Goal: Entertainment & Leisure: Consume media (video, audio)

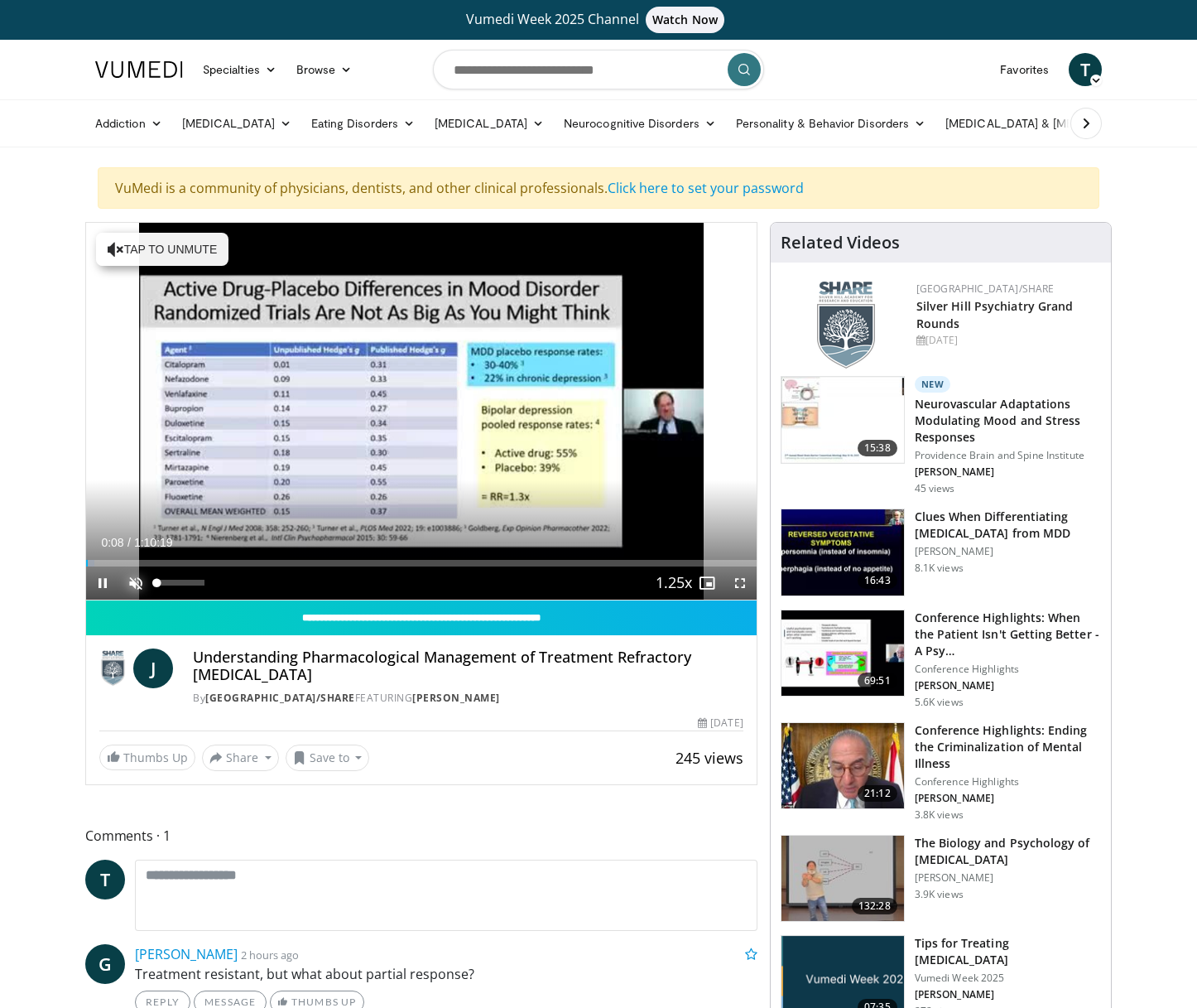
click at [134, 580] on span "Video Player" at bounding box center [136, 584] width 33 height 33
click at [736, 582] on span "Video Player" at bounding box center [740, 584] width 33 height 33
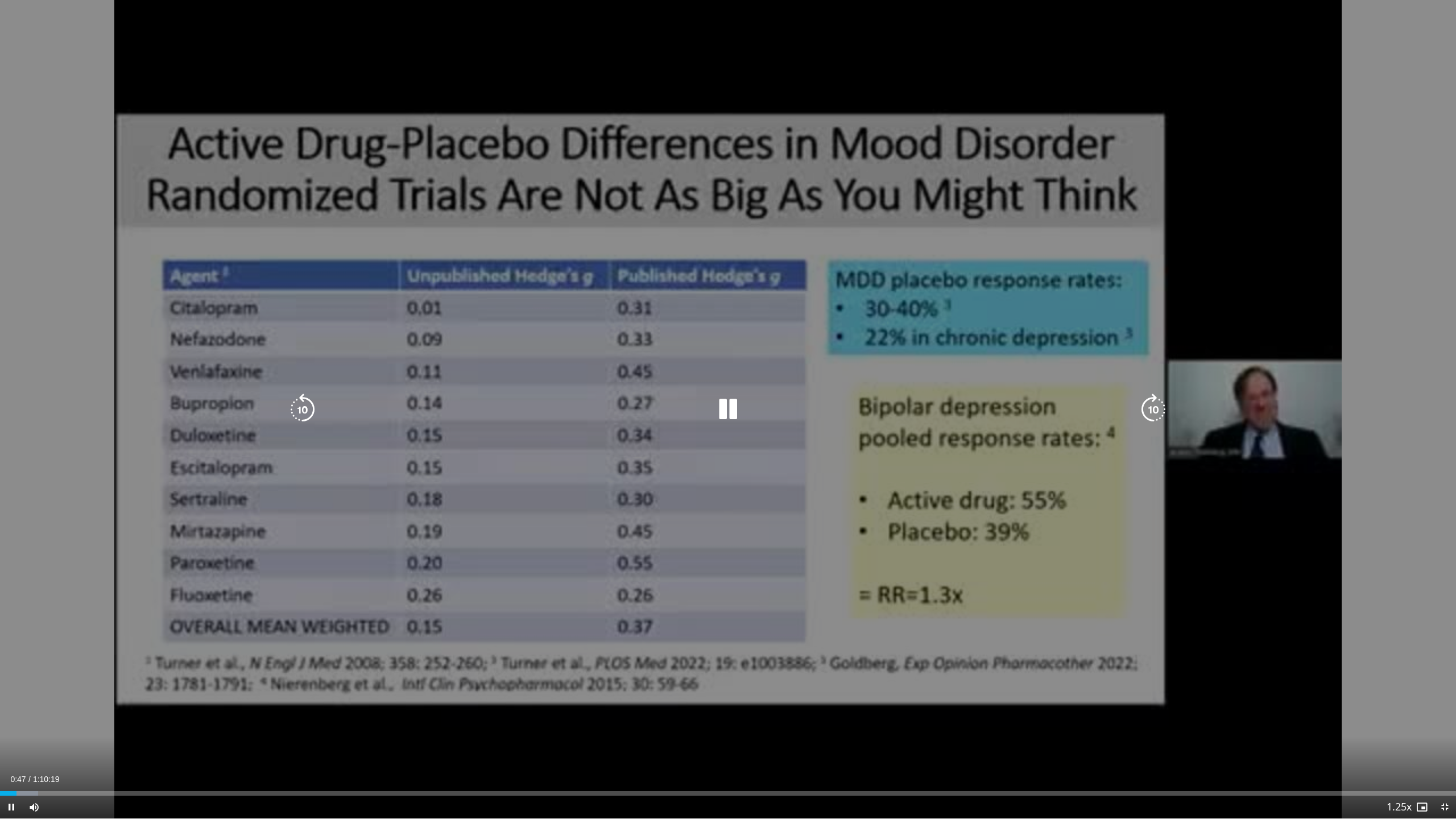
click at [822, 410] on icon "Video Player" at bounding box center [1153, 409] width 32 height 32
click at [822, 411] on icon "Video Player" at bounding box center [1153, 409] width 32 height 32
click at [822, 411] on icon "Video Player" at bounding box center [1153, 409] width 32 height 32
click at [822, 408] on icon "Video Player" at bounding box center [1153, 409] width 32 height 32
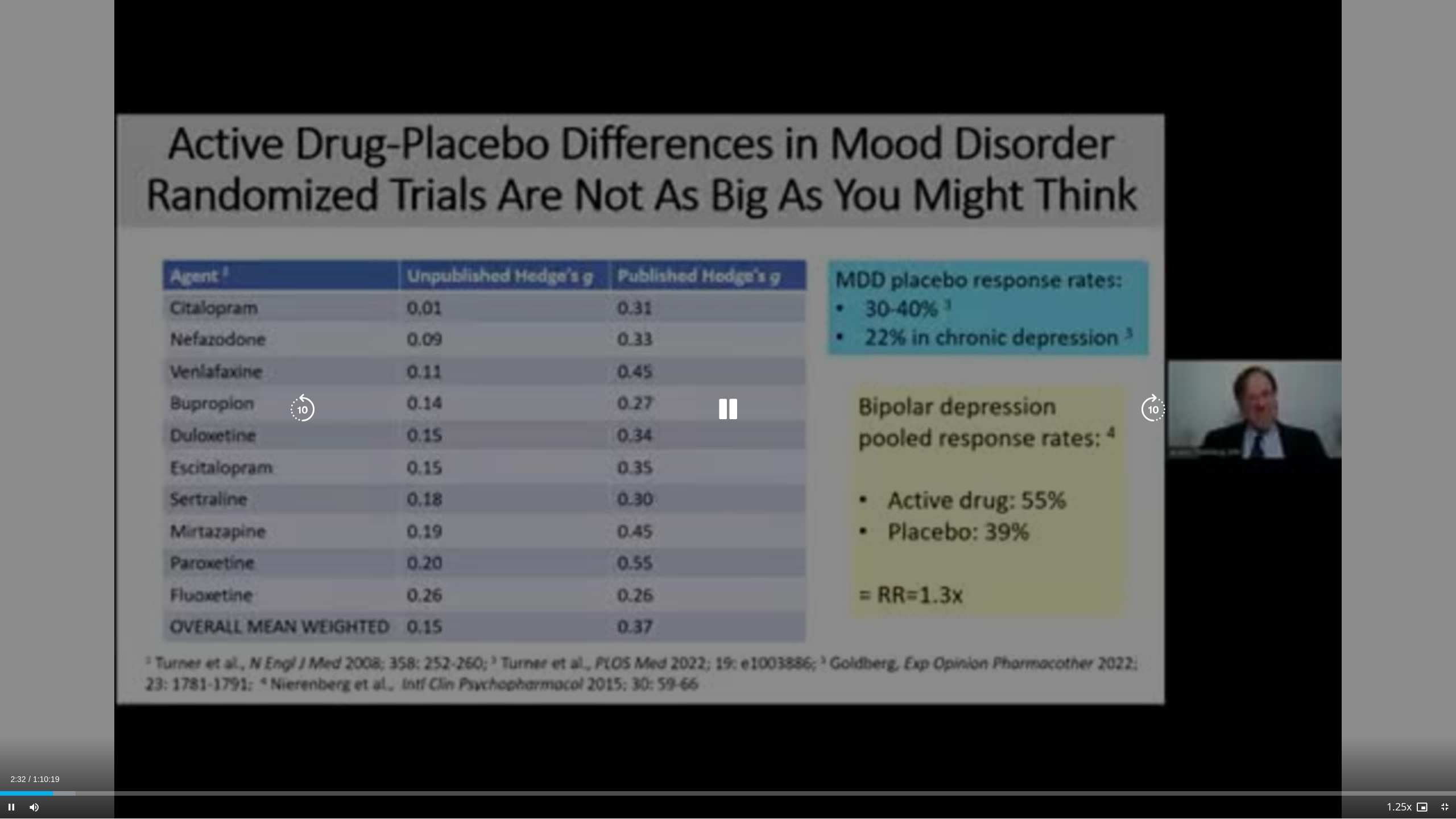
click at [822, 408] on icon "Video Player" at bounding box center [1153, 409] width 32 height 32
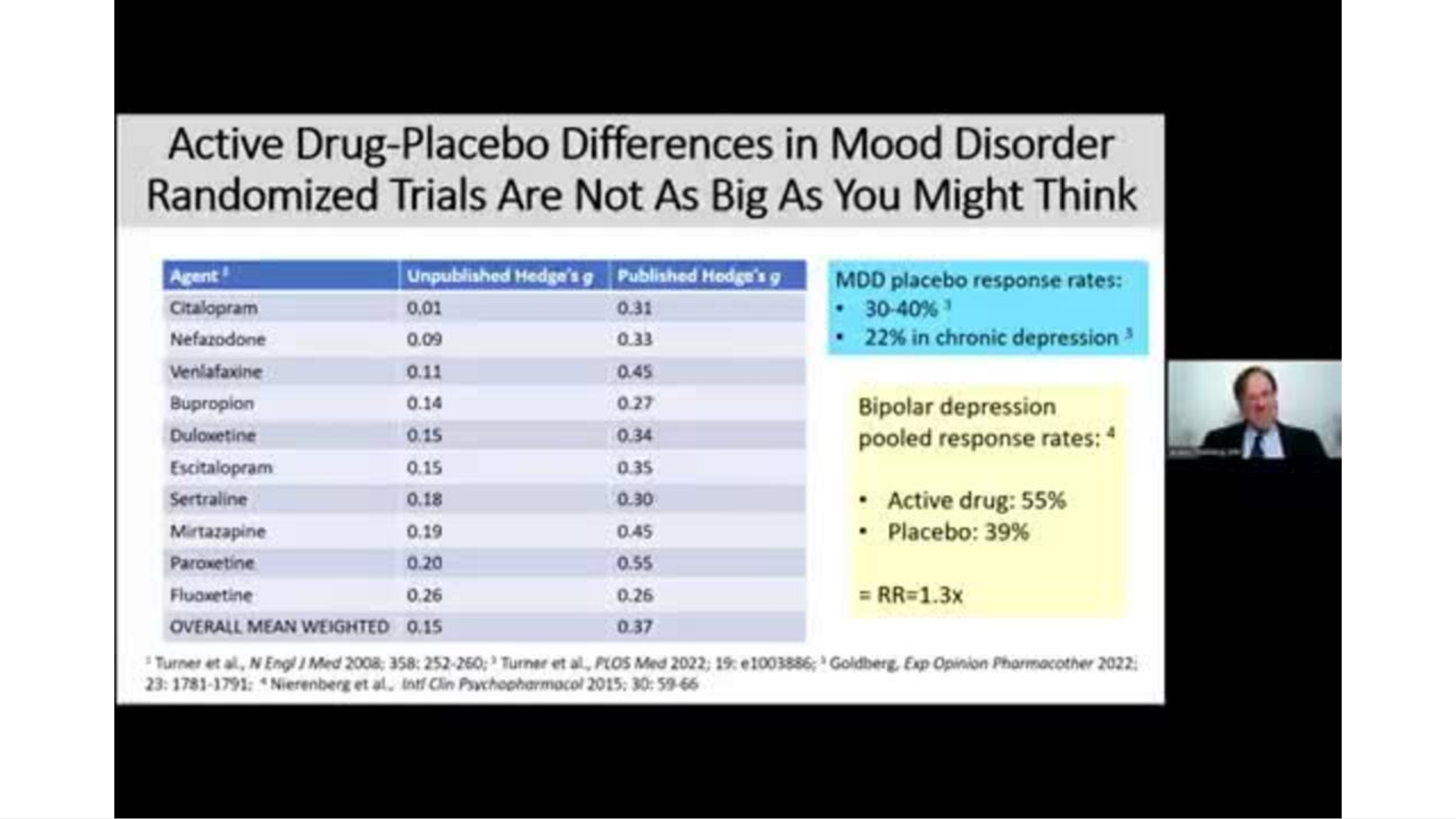
click at [822, 408] on div "10 seconds Tap to unmute" at bounding box center [728, 409] width 1456 height 818
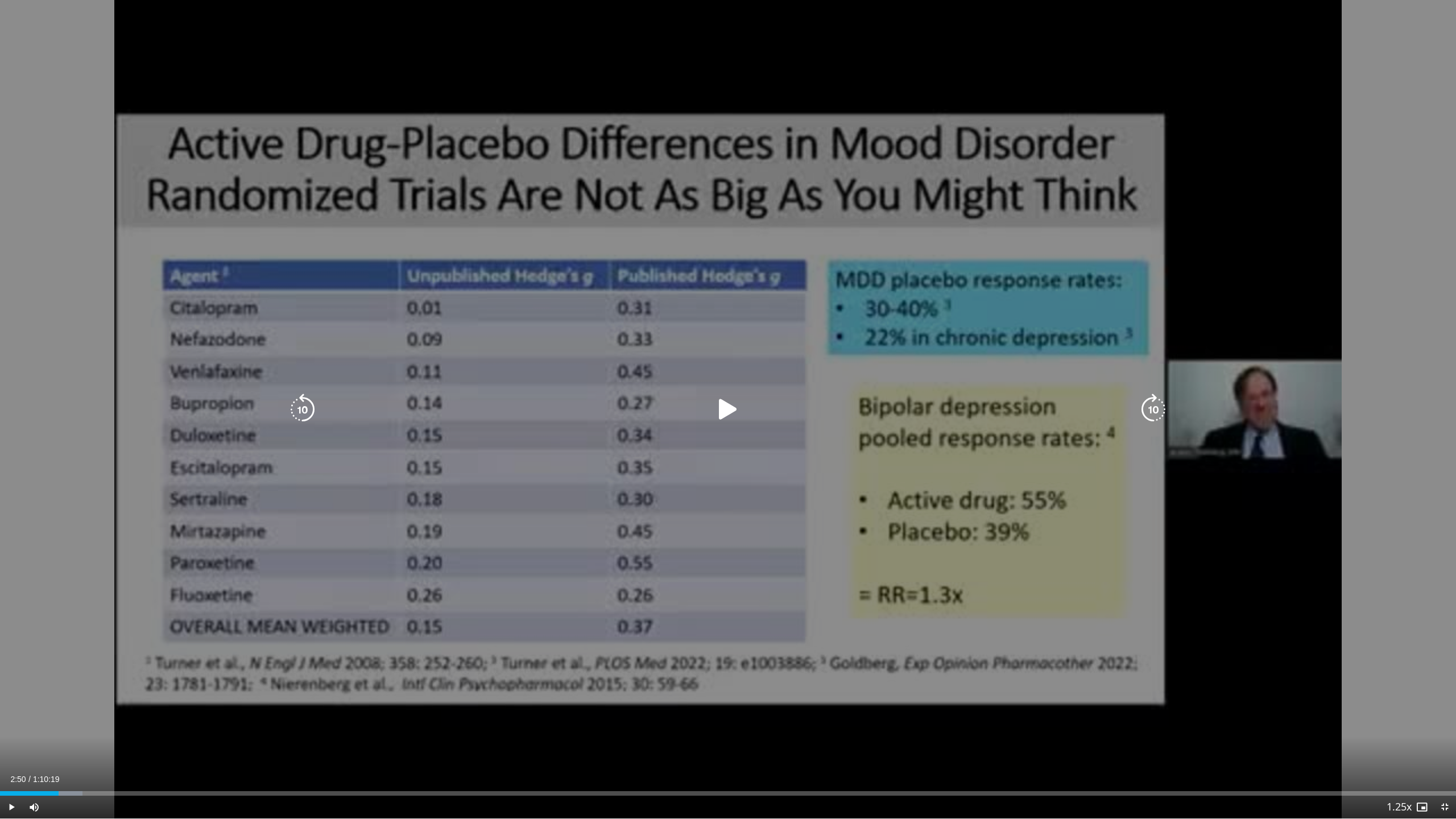
click at [822, 408] on icon "Video Player" at bounding box center [1153, 409] width 32 height 32
click at [737, 409] on icon "Video Player" at bounding box center [727, 409] width 32 height 32
click at [822, 409] on icon "Video Player" at bounding box center [1153, 409] width 32 height 32
click at [727, 407] on icon "Video Player" at bounding box center [727, 409] width 32 height 32
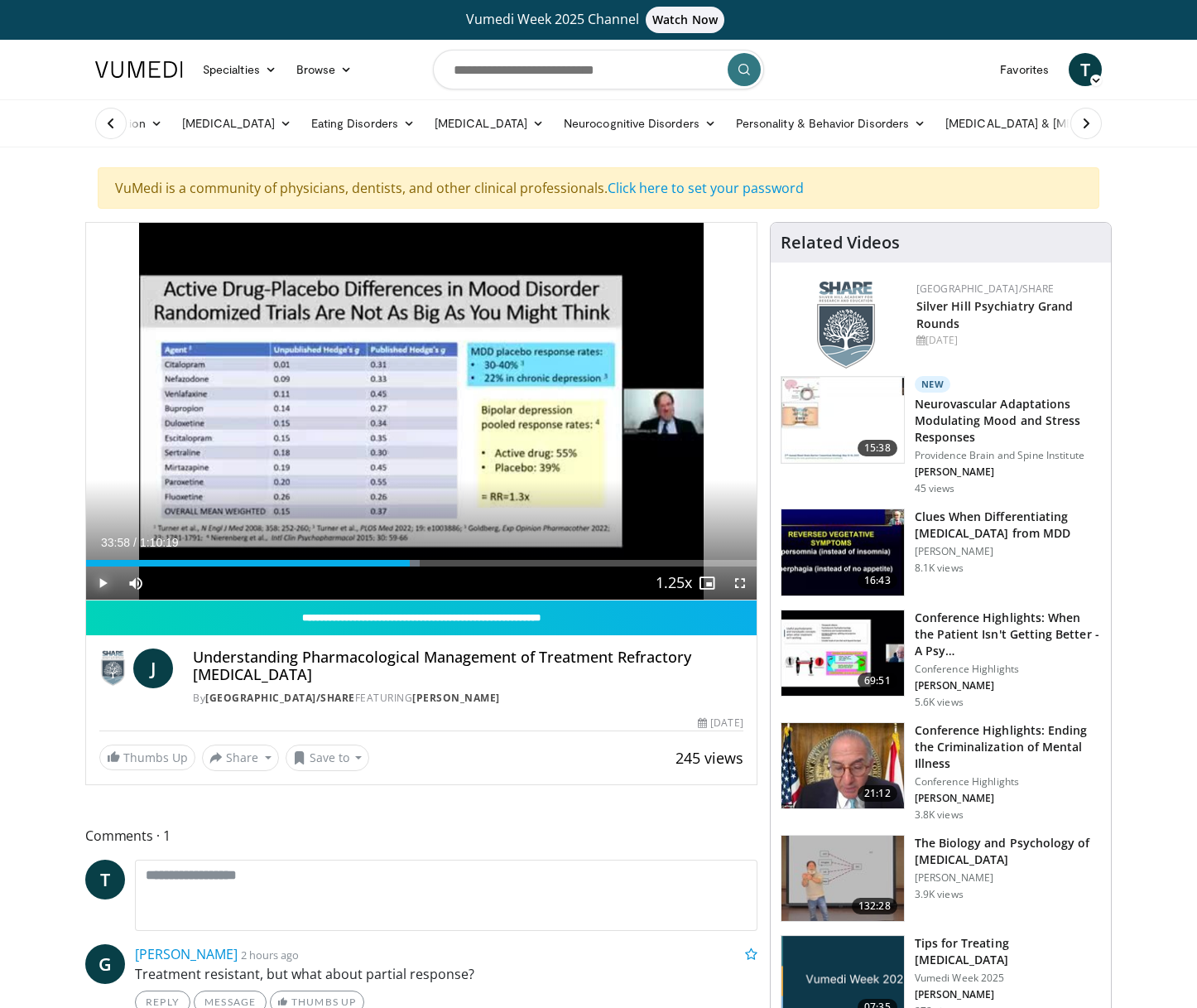
click at [102, 582] on span "Video Player" at bounding box center [103, 584] width 33 height 33
click at [742, 588] on span "Video Player" at bounding box center [740, 584] width 33 height 33
click at [743, 579] on span "Video Player" at bounding box center [740, 584] width 33 height 33
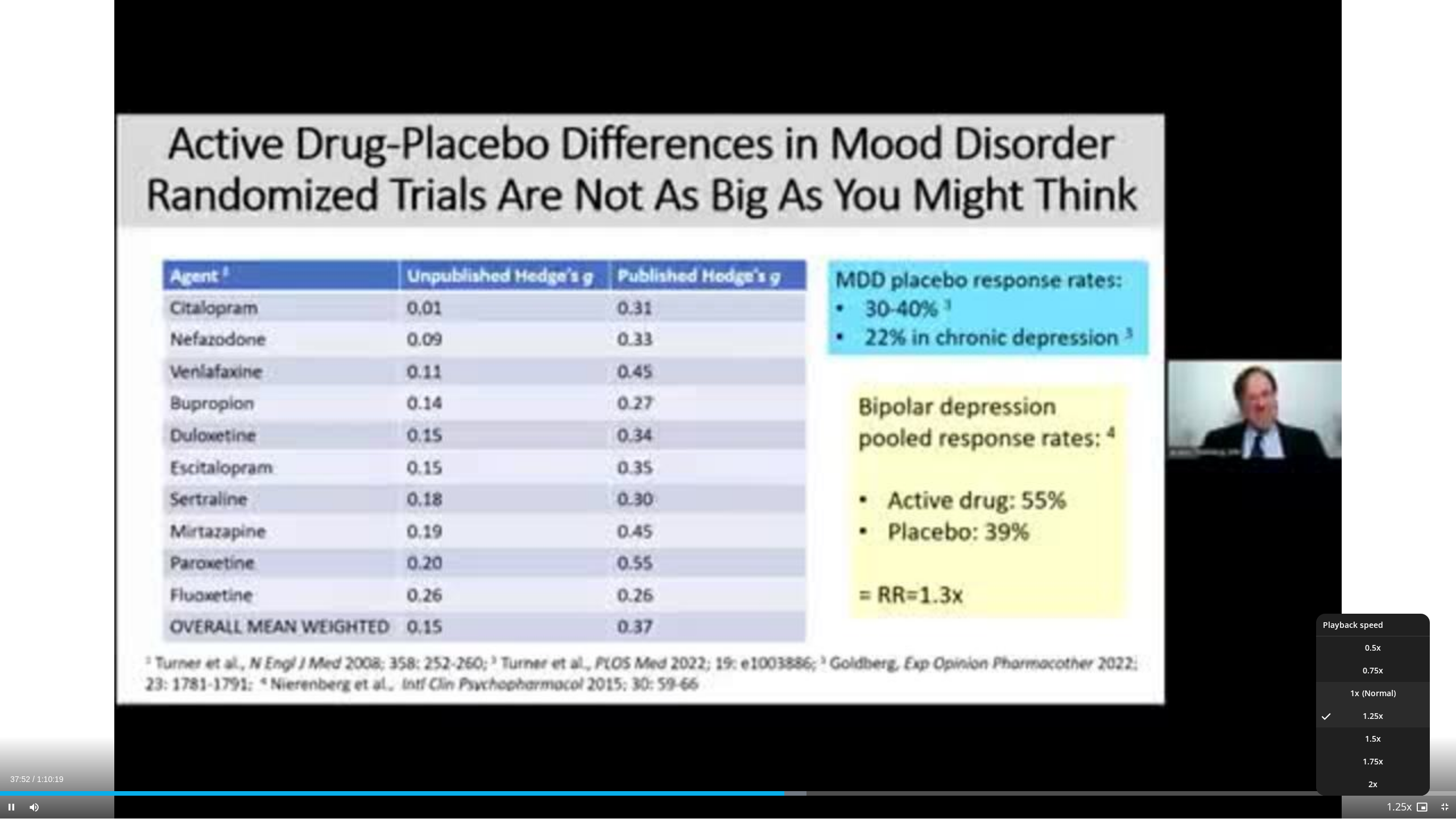
click at [822, 691] on li "1x" at bounding box center [1373, 694] width 114 height 23
click at [822, 692] on span "1.25x" at bounding box center [1373, 716] width 21 height 12
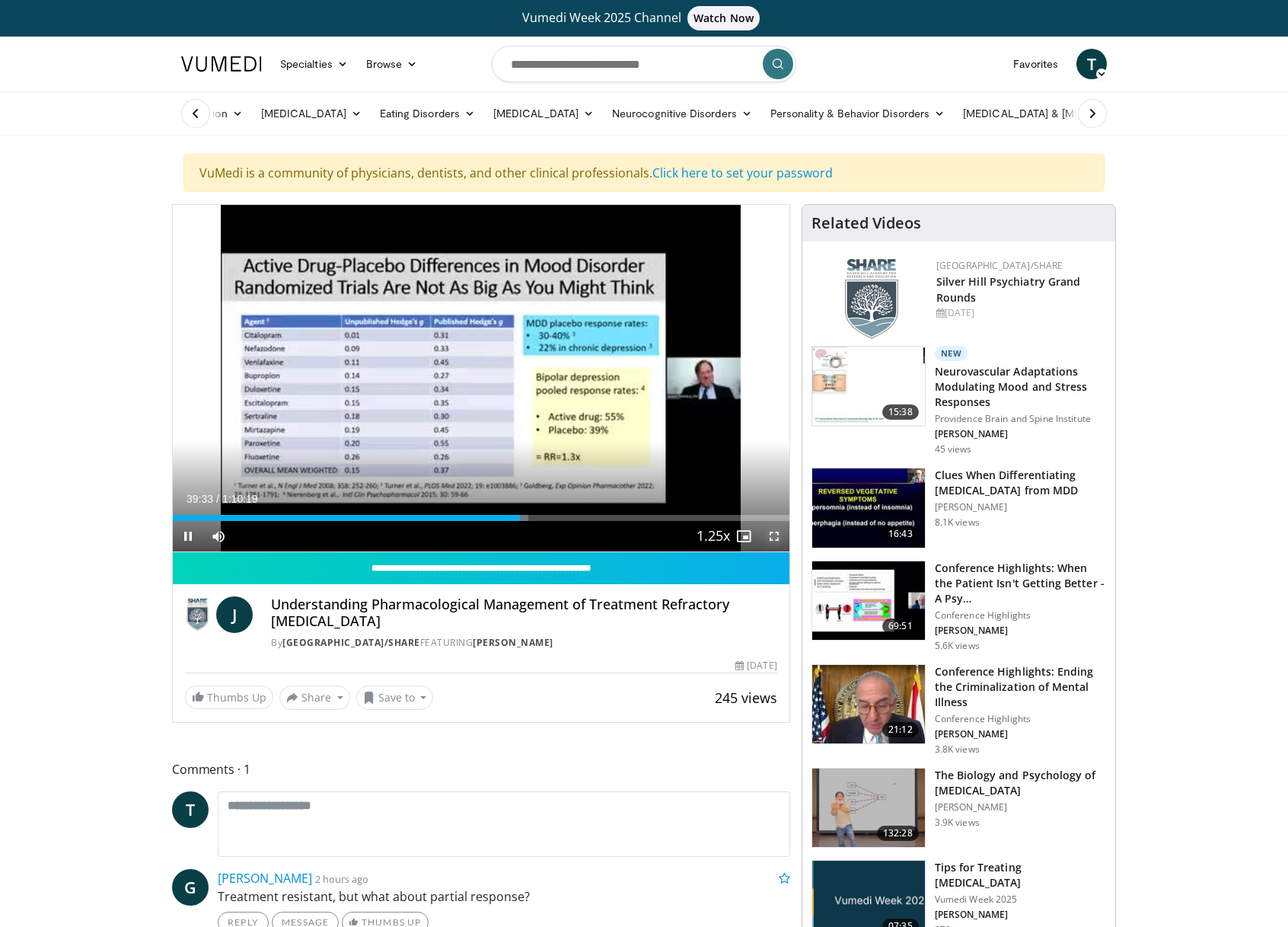
click at [771, 537] on span "Video Player" at bounding box center [774, 537] width 31 height 31
click at [778, 535] on span "Video Player" at bounding box center [774, 537] width 31 height 31
click at [780, 537] on span "Video Player" at bounding box center [774, 537] width 31 height 31
click at [771, 537] on span "Video Player" at bounding box center [774, 537] width 31 height 31
click at [774, 535] on span "Video Player" at bounding box center [774, 537] width 31 height 31
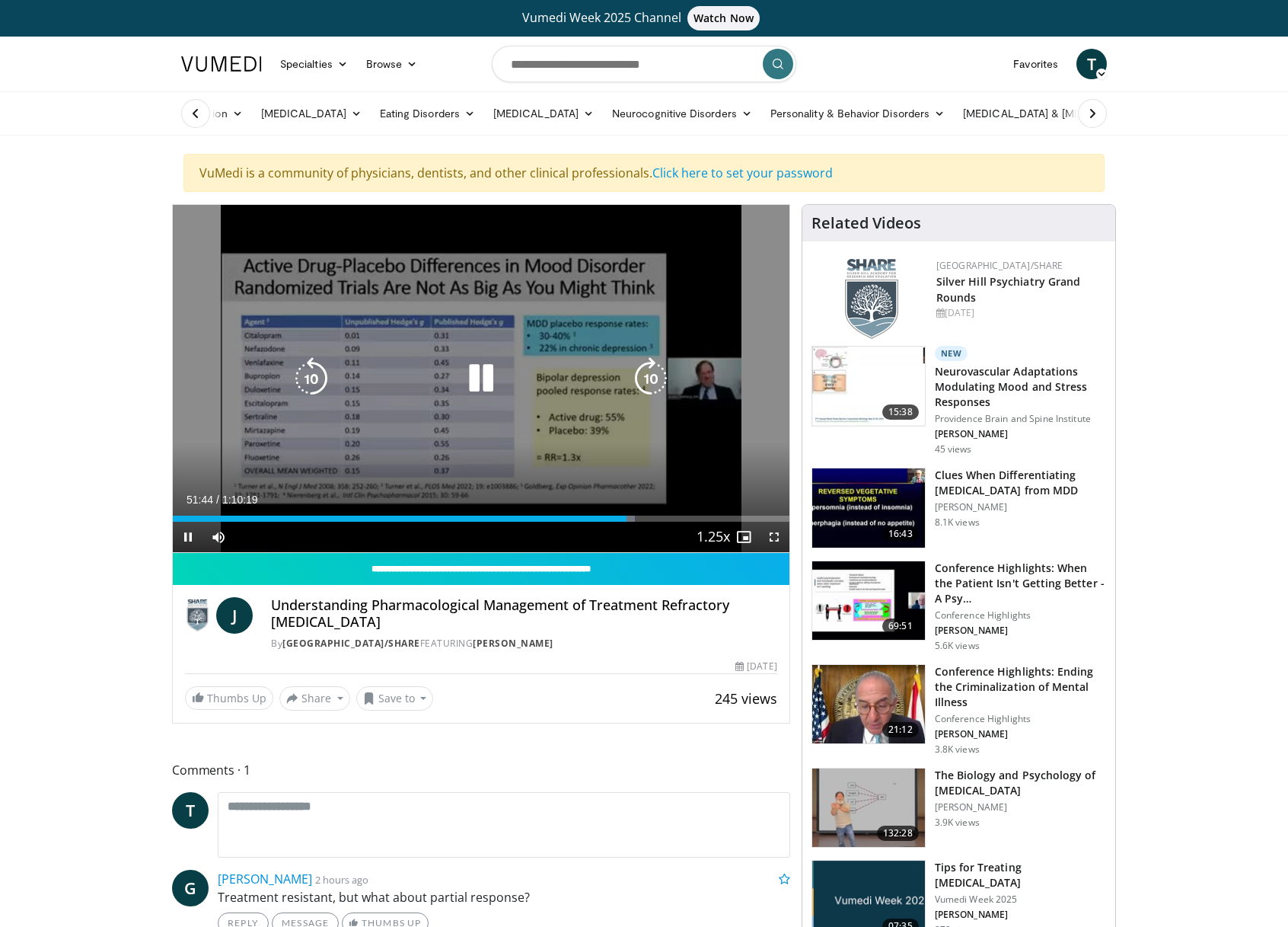
click at [308, 369] on icon "Video Player" at bounding box center [311, 378] width 42 height 42
click at [489, 372] on icon "Video Player" at bounding box center [480, 378] width 42 height 42
click at [649, 379] on icon "Video Player" at bounding box center [651, 378] width 42 height 42
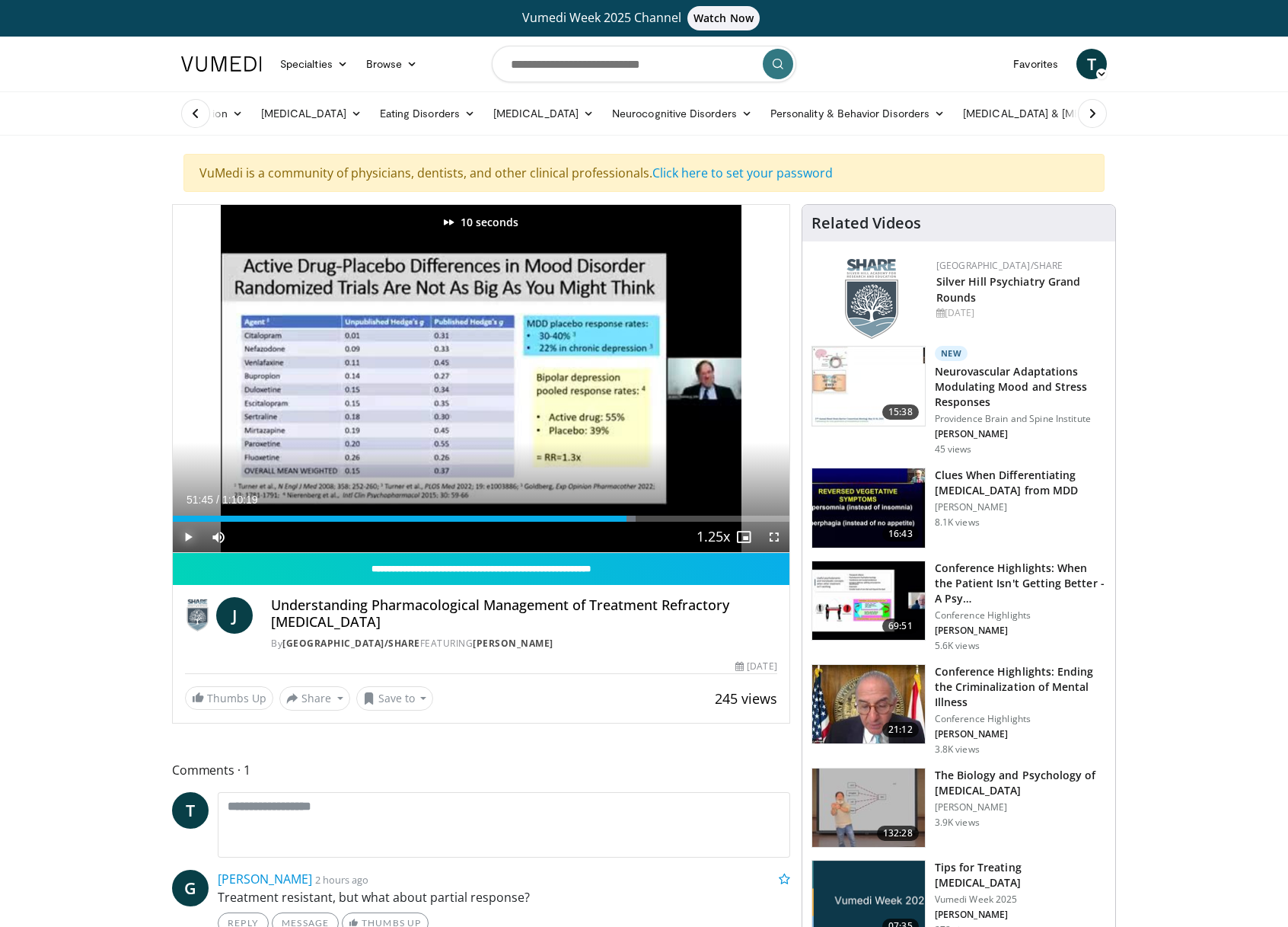
click at [188, 528] on span "Video Player" at bounding box center [189, 537] width 31 height 31
click at [774, 536] on span "Video Player" at bounding box center [774, 537] width 31 height 31
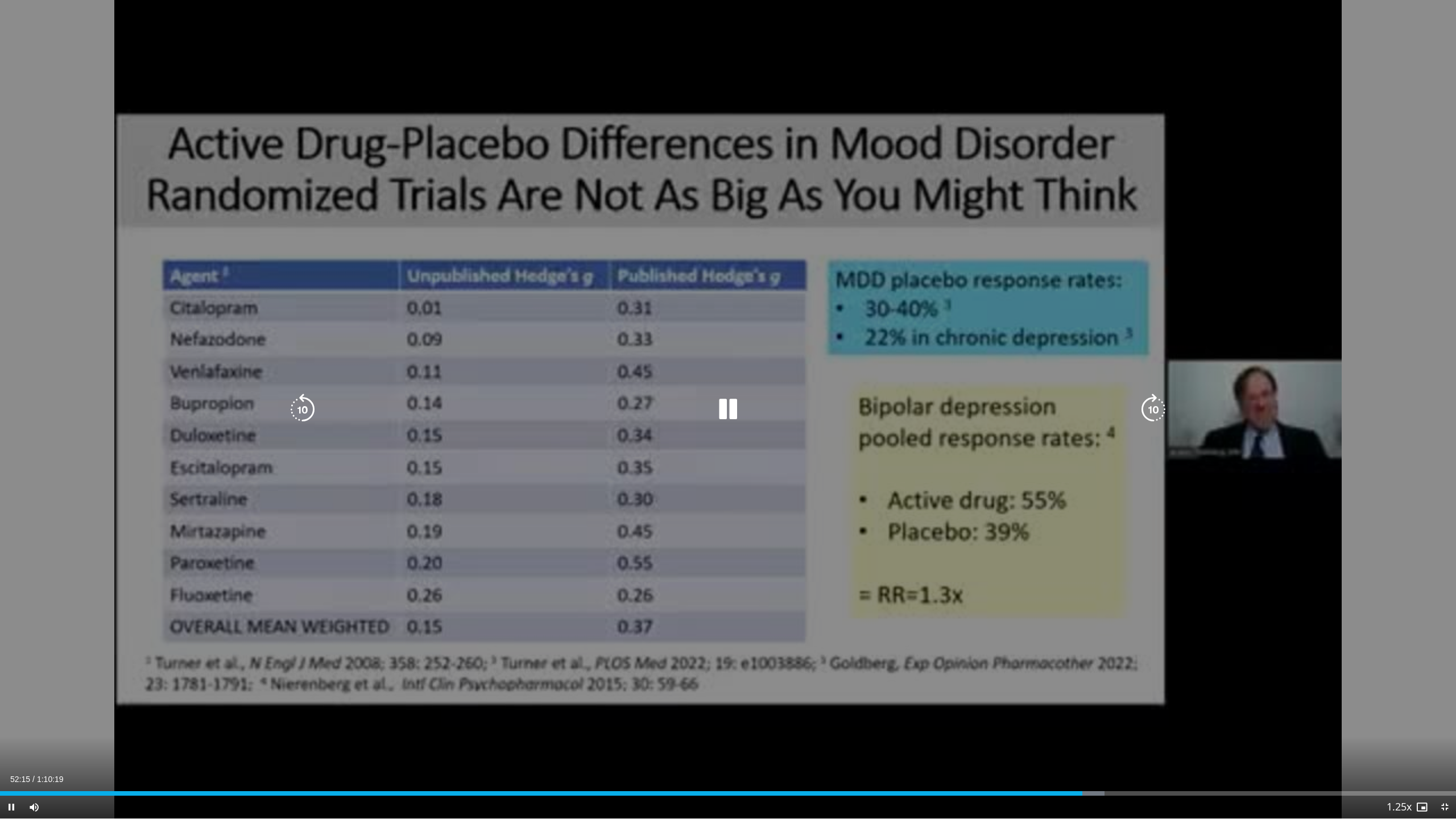
click at [302, 410] on icon "Video Player" at bounding box center [302, 409] width 32 height 32
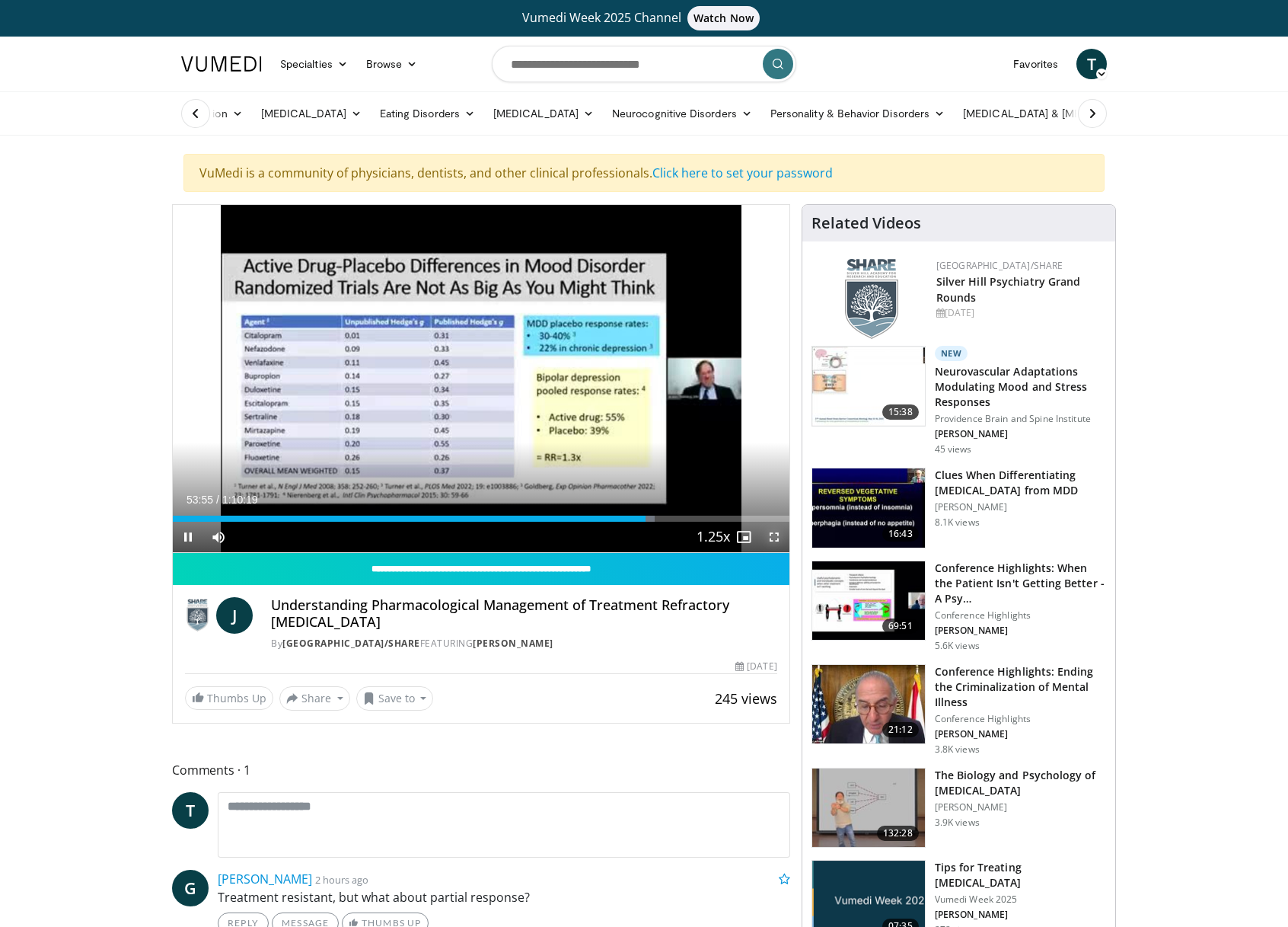
click at [771, 533] on span "Video Player" at bounding box center [774, 537] width 31 height 31
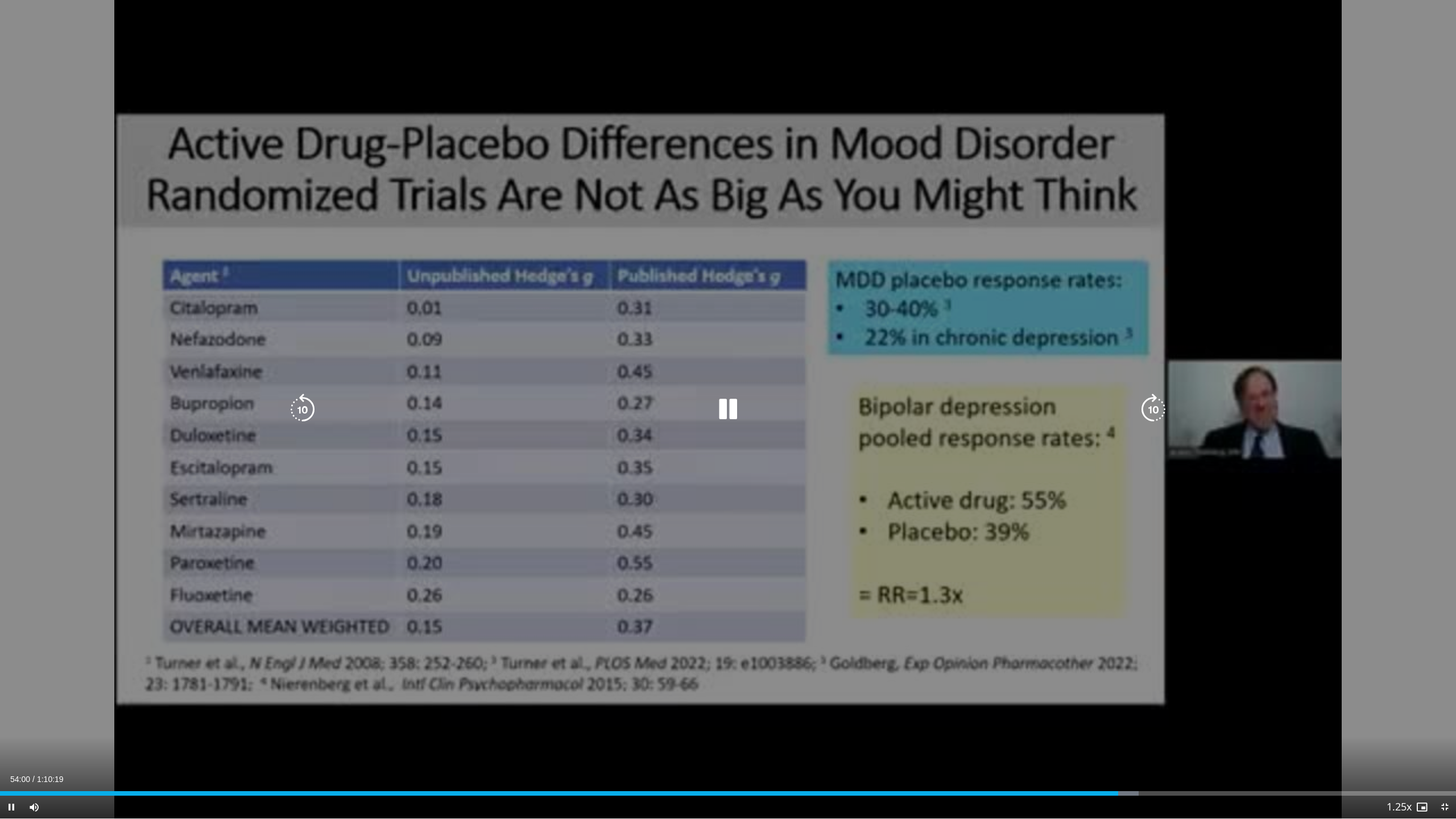
click at [296, 403] on icon "Video Player" at bounding box center [302, 409] width 32 height 32
click at [304, 396] on icon "Video Player" at bounding box center [302, 409] width 32 height 32
click at [304, 406] on icon "Video Player" at bounding box center [302, 409] width 32 height 32
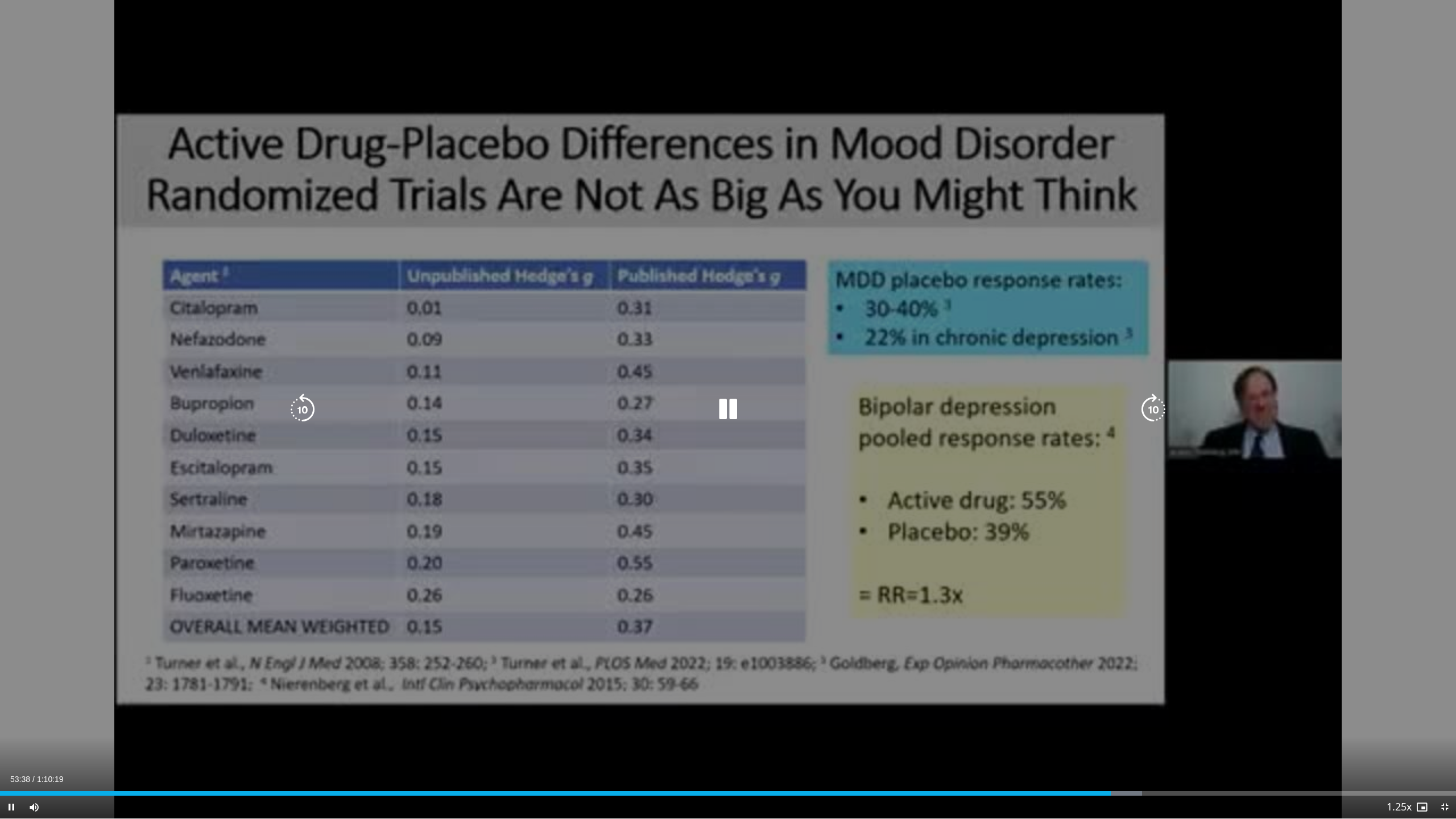
click at [304, 406] on icon "Video Player" at bounding box center [302, 409] width 32 height 32
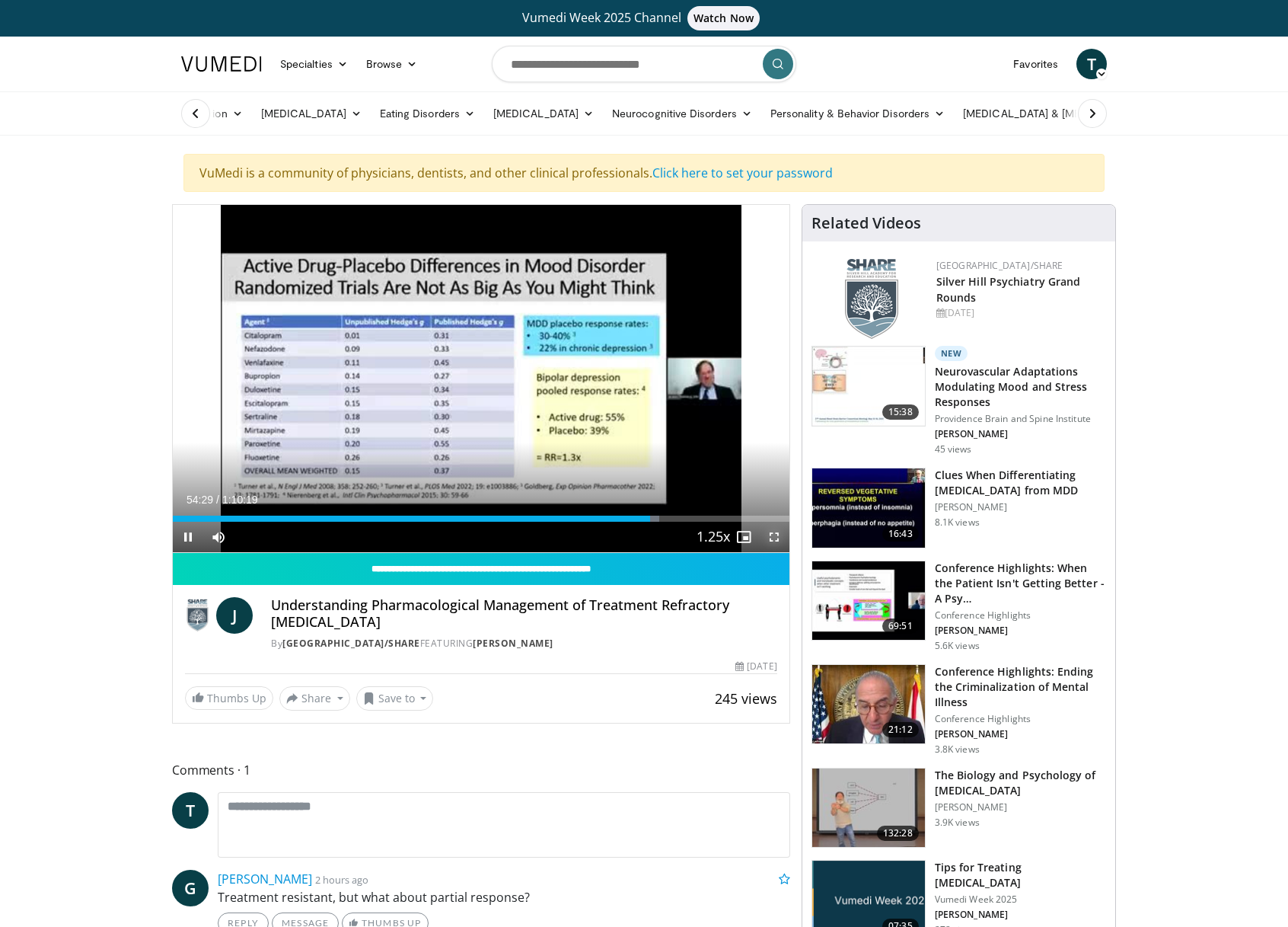
click at [785, 538] on span "Video Player" at bounding box center [774, 537] width 31 height 31
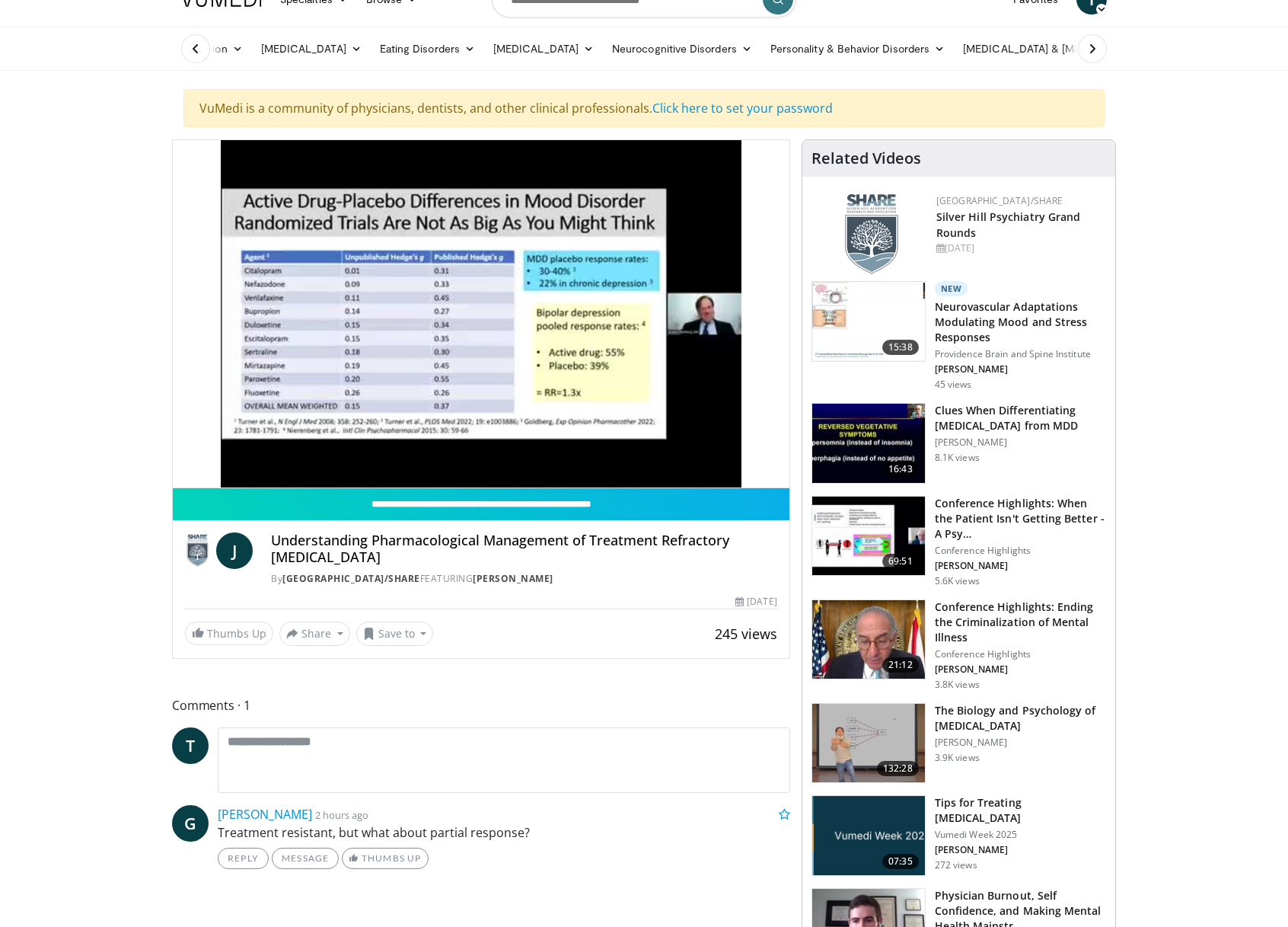
scroll to position [98, 0]
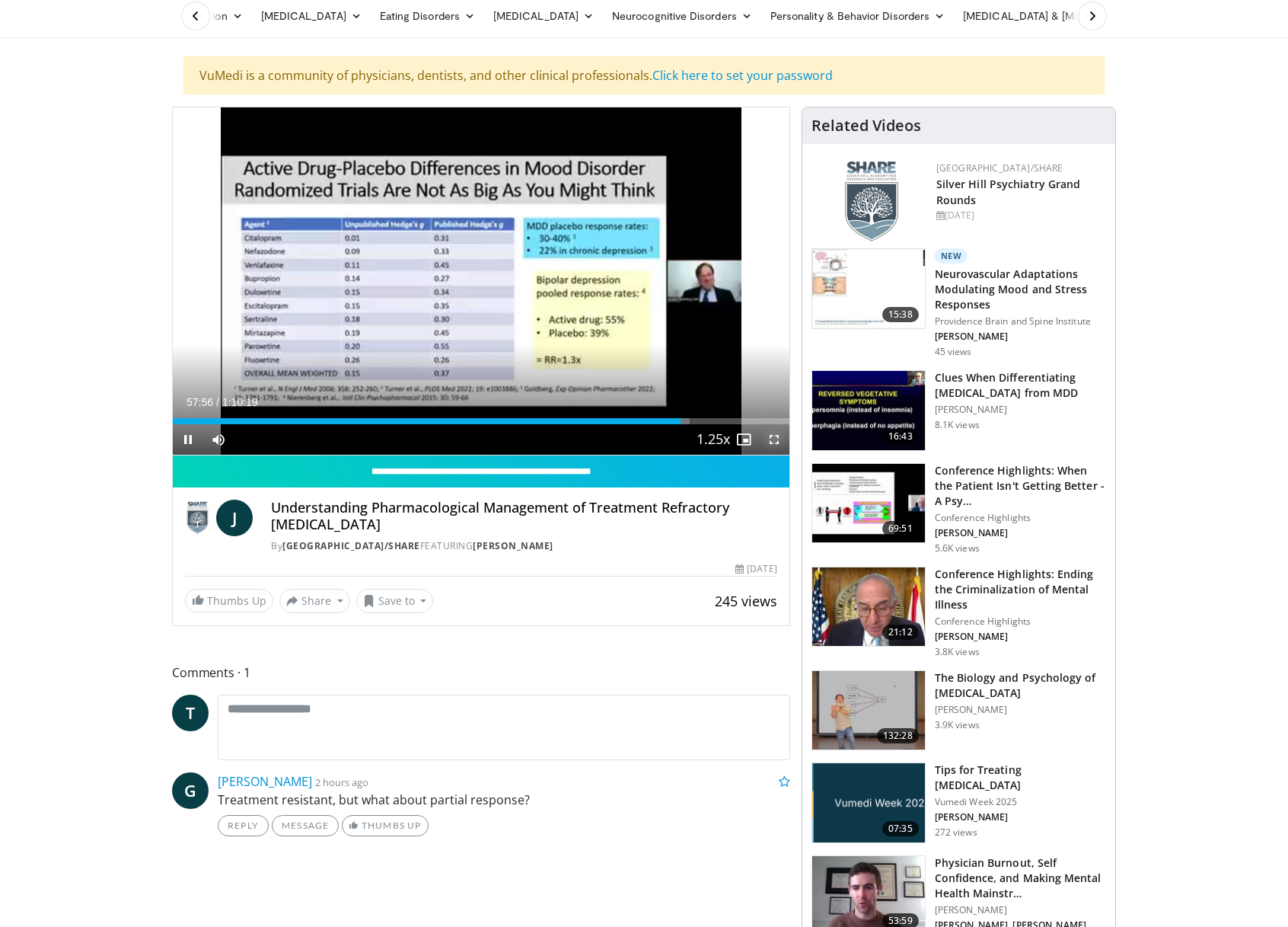
click at [774, 438] on span "Video Player" at bounding box center [774, 440] width 31 height 31
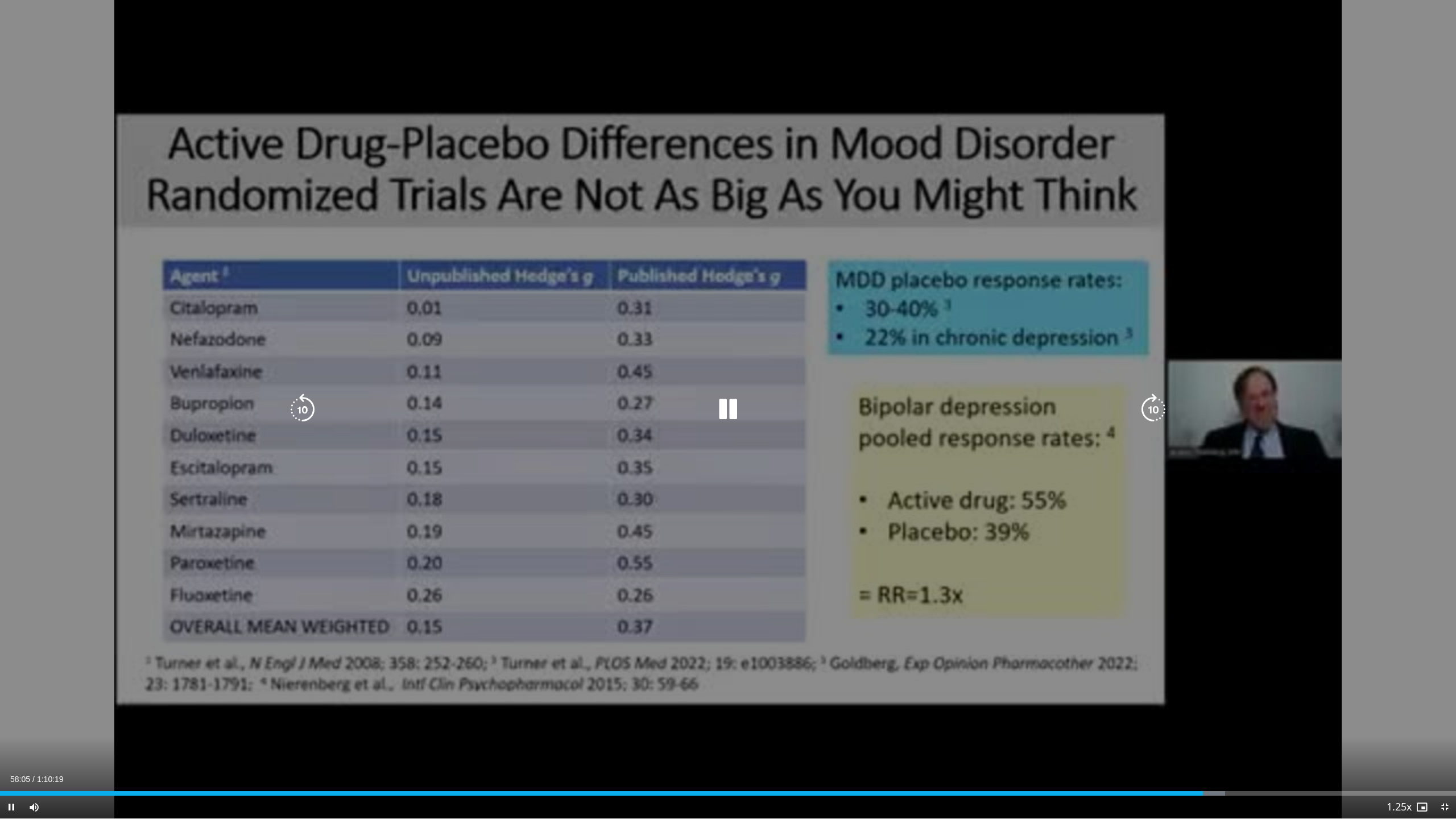
click at [822, 515] on div "10 seconds Tap to unmute" at bounding box center [728, 409] width 1456 height 818
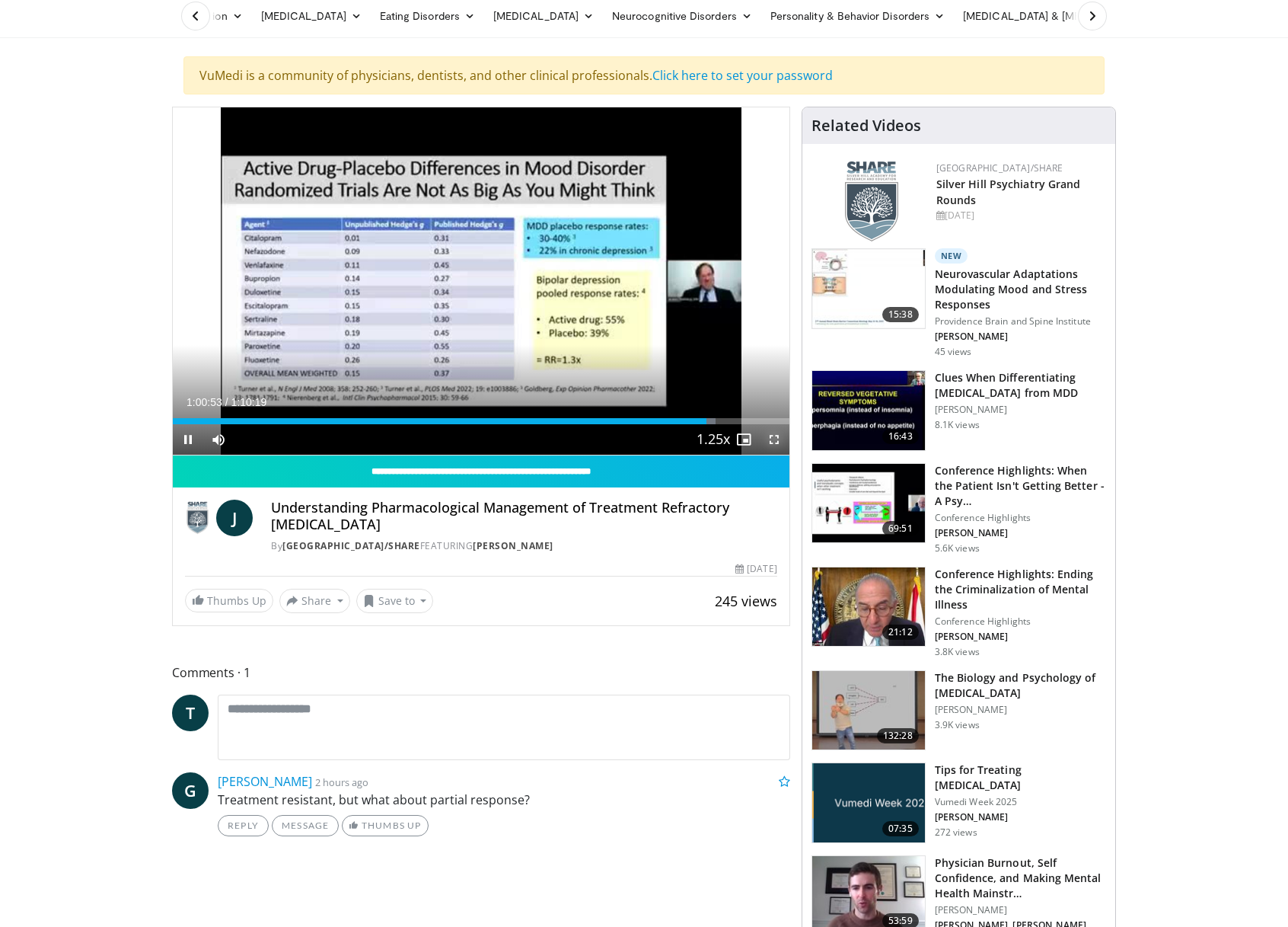
click at [777, 437] on span "Video Player" at bounding box center [774, 440] width 31 height 31
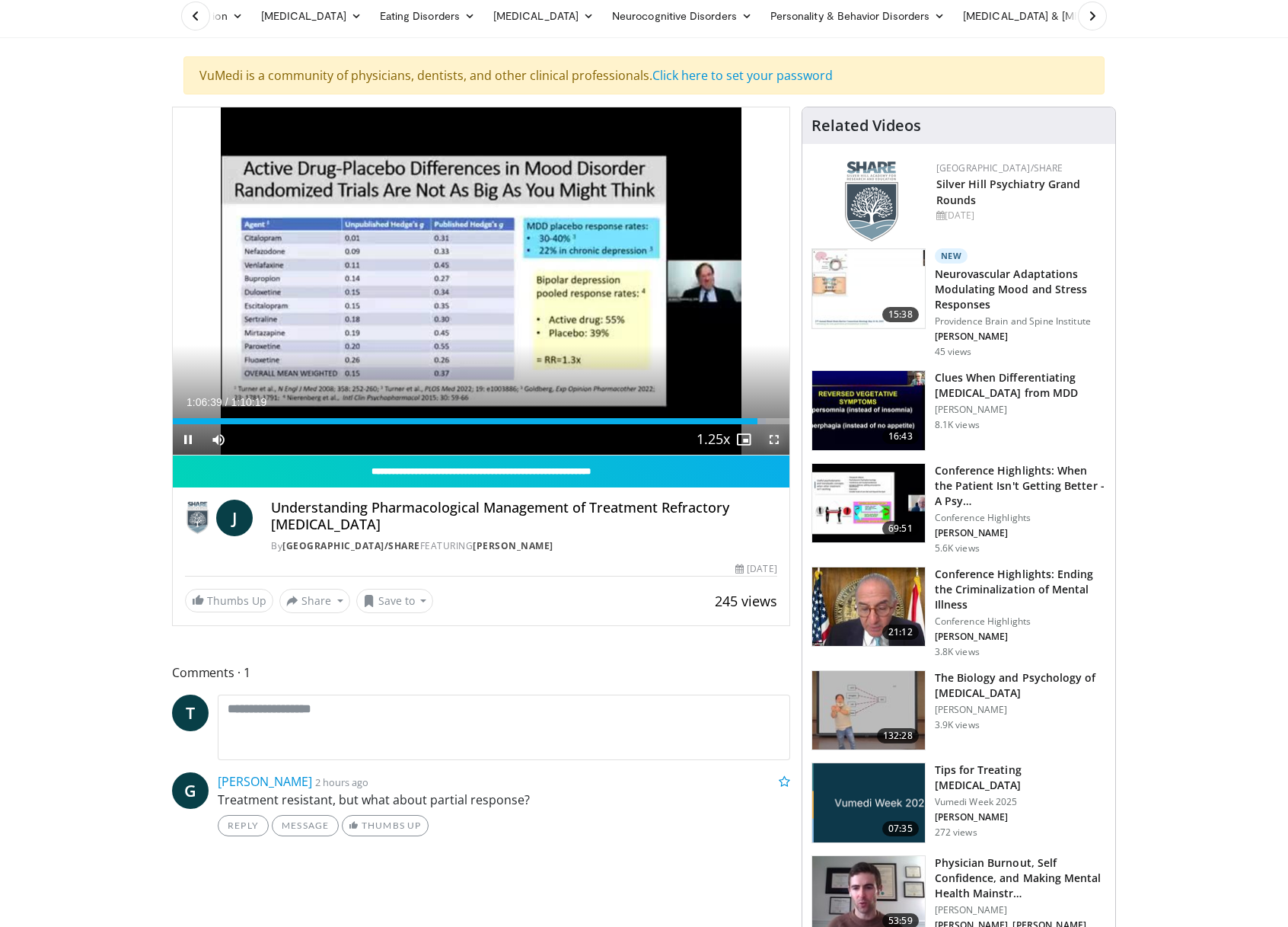
click at [775, 438] on span "Video Player" at bounding box center [774, 440] width 31 height 31
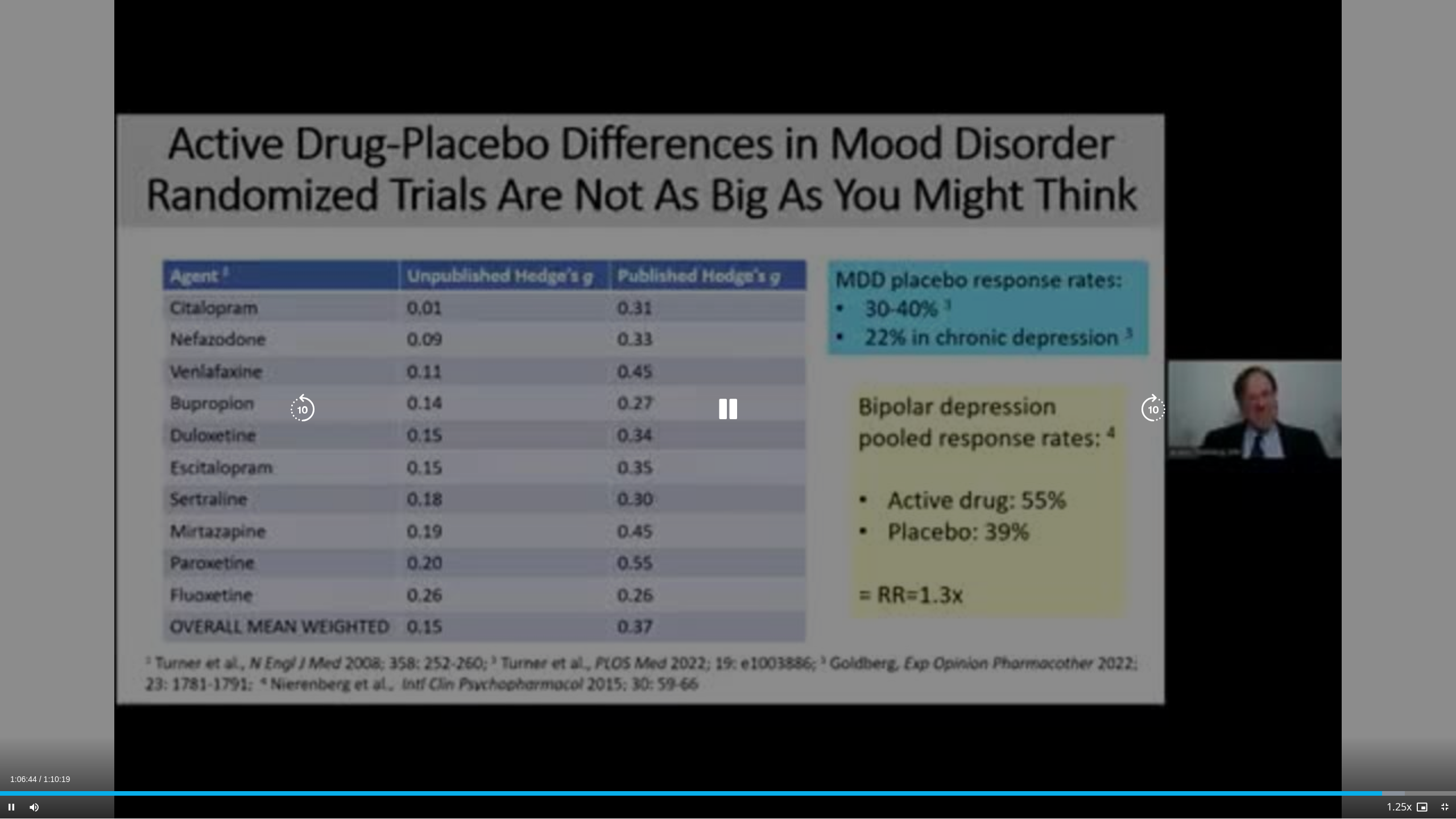
click at [301, 410] on icon "Video Player" at bounding box center [302, 409] width 32 height 32
click at [727, 415] on icon "Video Player" at bounding box center [727, 409] width 32 height 32
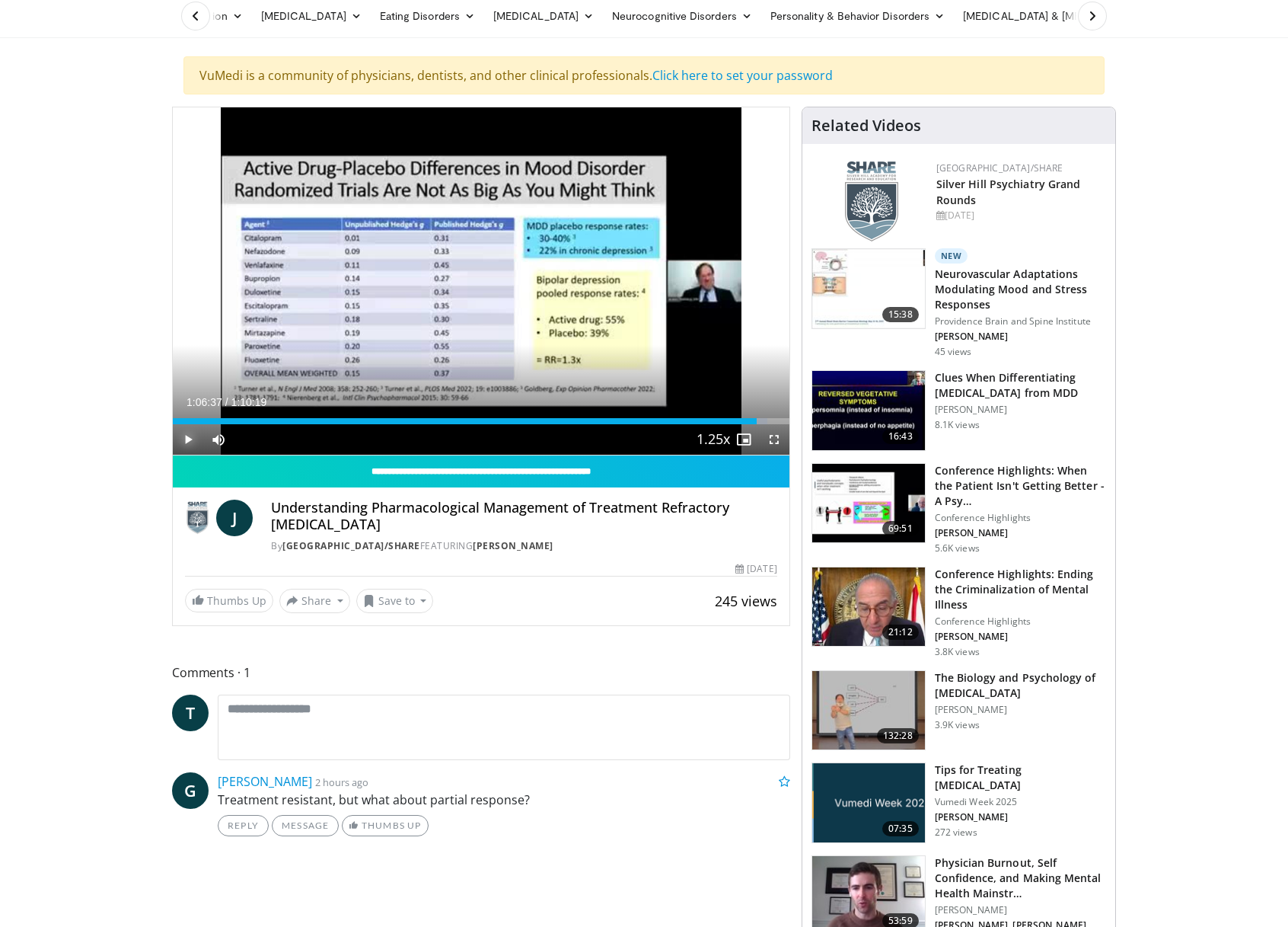
click at [185, 440] on span "Video Player" at bounding box center [189, 440] width 31 height 31
click at [776, 441] on span "Video Player" at bounding box center [774, 440] width 31 height 31
